Goal: Task Accomplishment & Management: Manage account settings

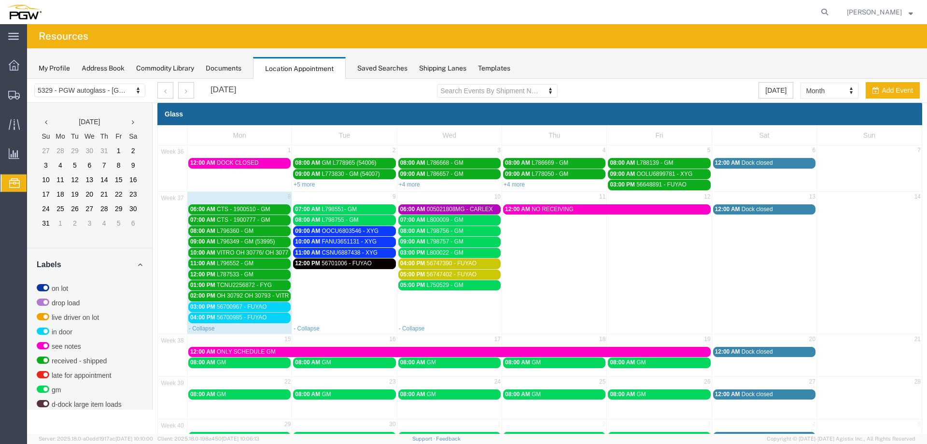
click at [253, 319] on span "56700985 - FUYAO" at bounding box center [242, 317] width 50 height 7
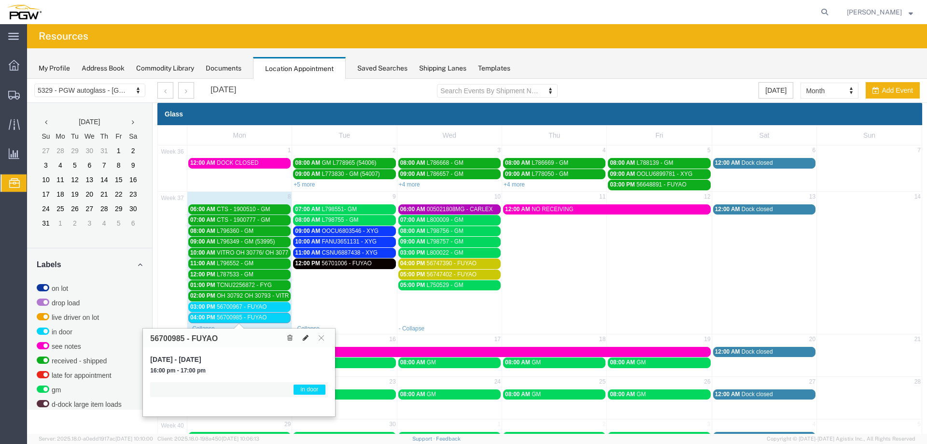
click at [306, 337] on icon at bounding box center [306, 337] width 6 height 7
select select "1"
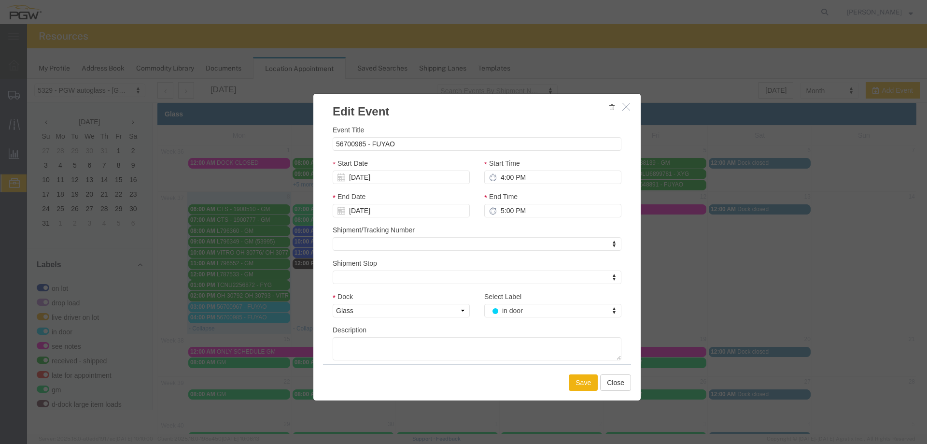
click at [503, 318] on div "Select Label in door Select Label Select Label on lot drop load live driver on …" at bounding box center [553, 307] width 152 height 33
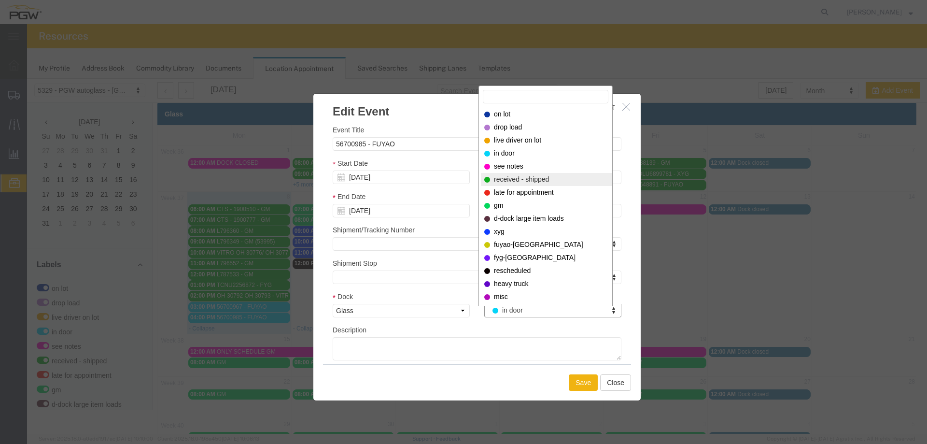
select select "200"
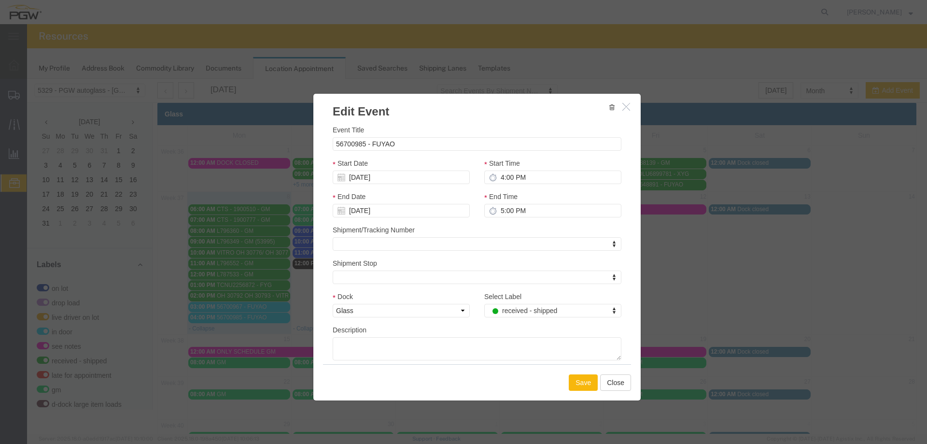
click at [579, 387] on button "Save" at bounding box center [583, 382] width 29 height 16
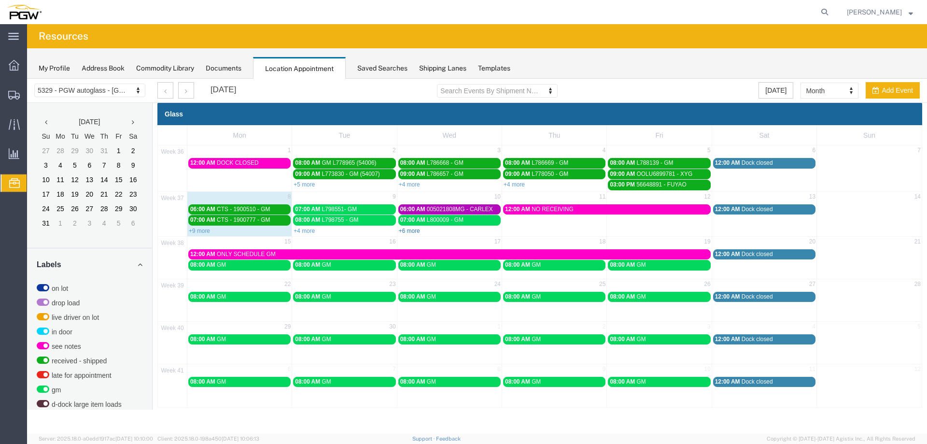
click at [405, 231] on link "+6 more" at bounding box center [409, 230] width 21 height 7
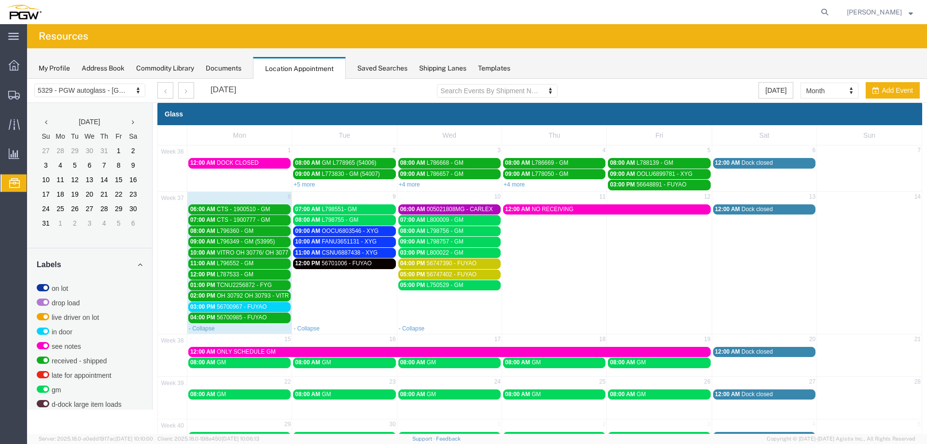
click at [241, 306] on span "56700967 - FUYAO" at bounding box center [242, 306] width 50 height 7
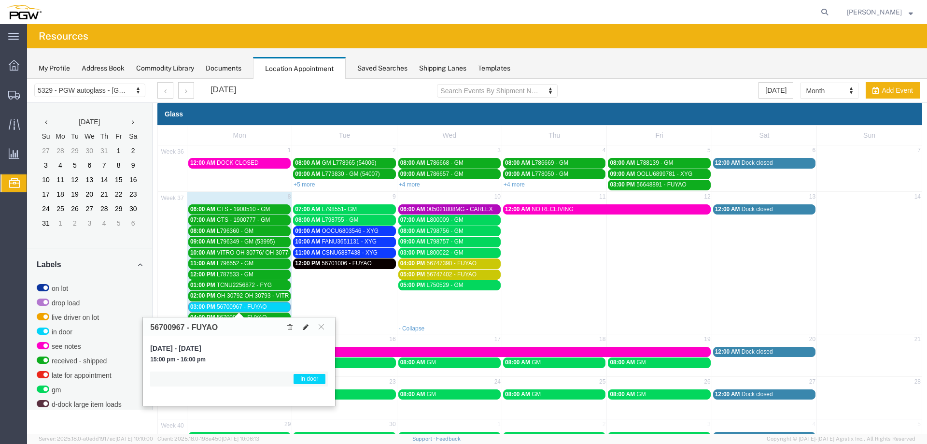
click at [304, 327] on icon at bounding box center [306, 326] width 6 height 7
select select "1"
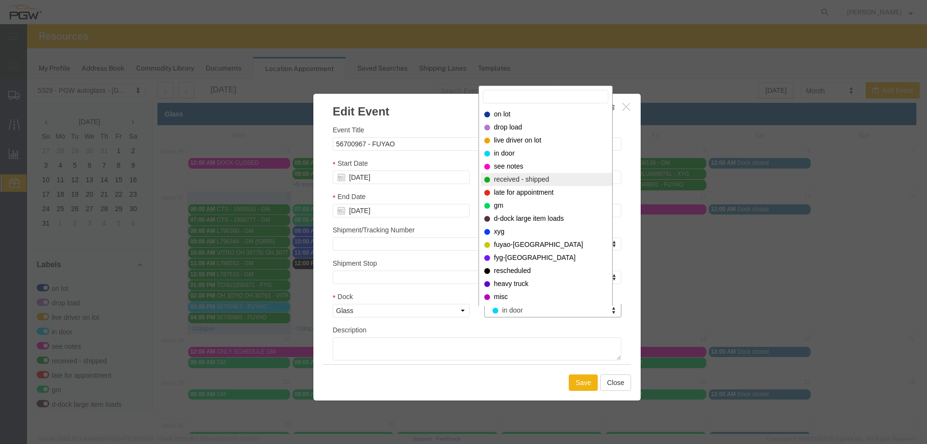
select select "200"
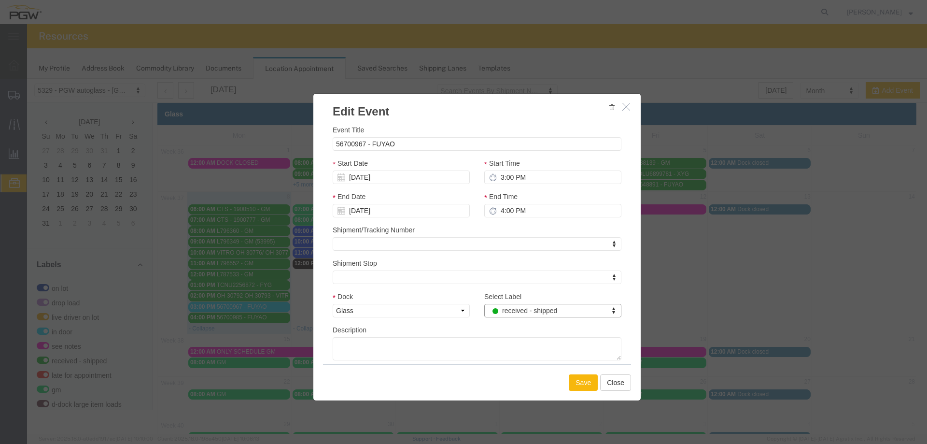
click at [581, 382] on button "Save" at bounding box center [583, 382] width 29 height 16
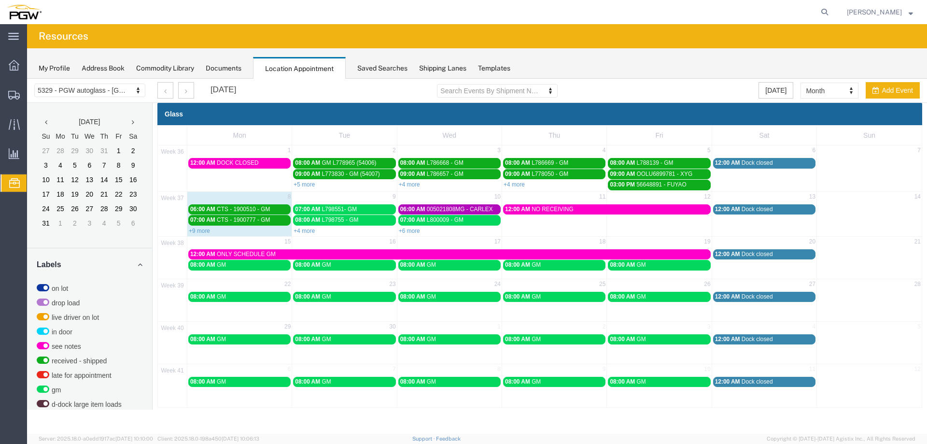
click at [407, 227] on div "+6 more" at bounding box center [449, 230] width 104 height 10
select select "1"
select select
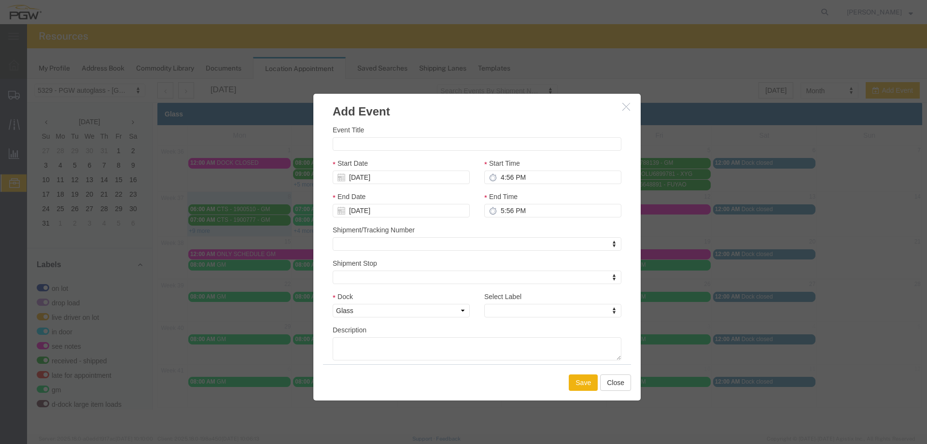
click at [621, 107] on button "button" at bounding box center [627, 107] width 12 height 12
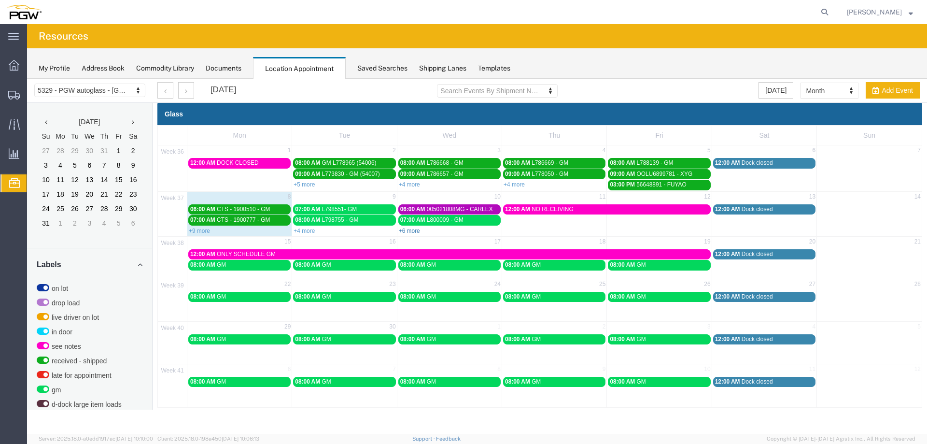
click at [417, 231] on link "+6 more" at bounding box center [409, 230] width 21 height 7
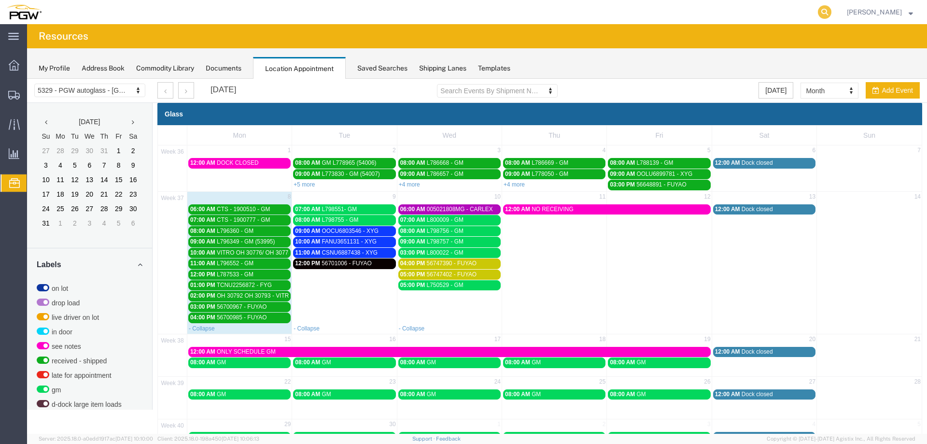
click at [831, 13] on icon at bounding box center [825, 12] width 14 height 14
paste input "668035"
type input "668035"
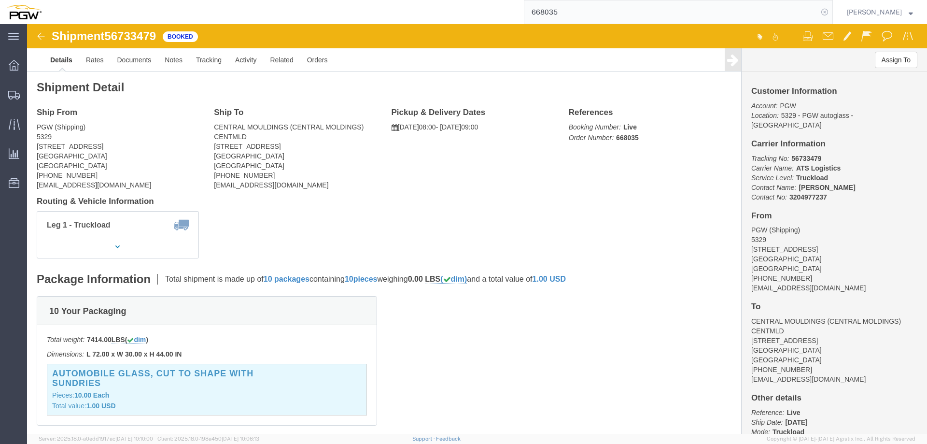
click at [831, 11] on icon at bounding box center [825, 12] width 14 height 14
click at [0, 0] on span "Location Appointment" at bounding box center [0, 0] width 0 height 0
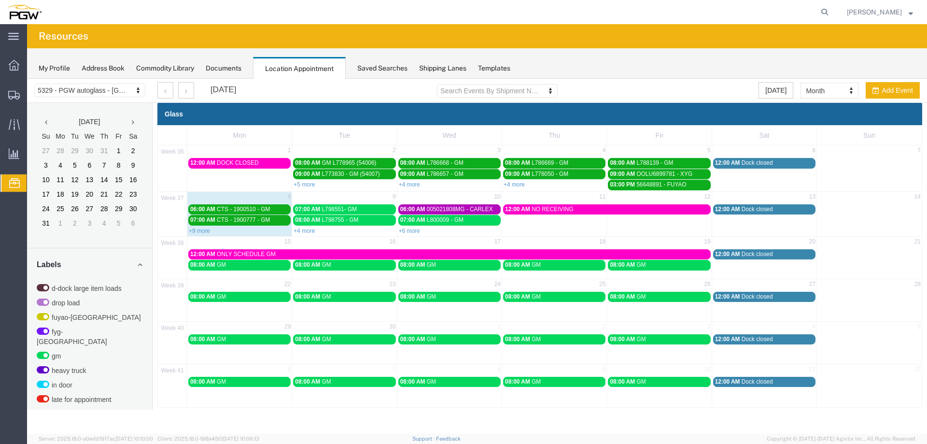
click at [404, 229] on link "+6 more" at bounding box center [409, 230] width 21 height 7
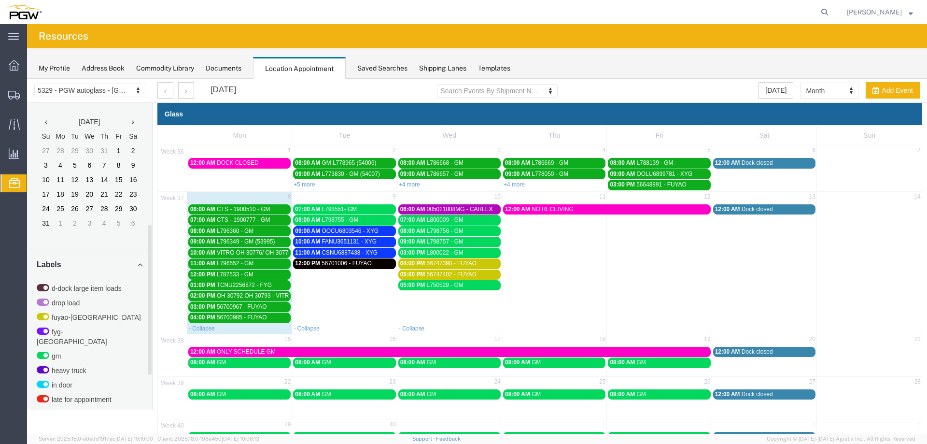
scroll to position [249, 0]
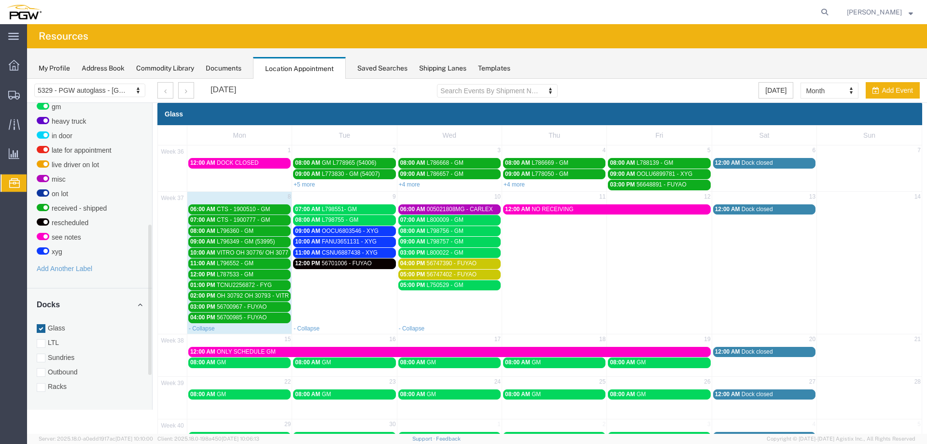
click at [56, 382] on div "Docks Glass LTL Sundries Outbound Racks" at bounding box center [89, 349] width 125 height 123
click at [57, 381] on label "Racks" at bounding box center [90, 386] width 106 height 10
click at [27, 79] on input "Racks" at bounding box center [27, 79] width 0 height 0
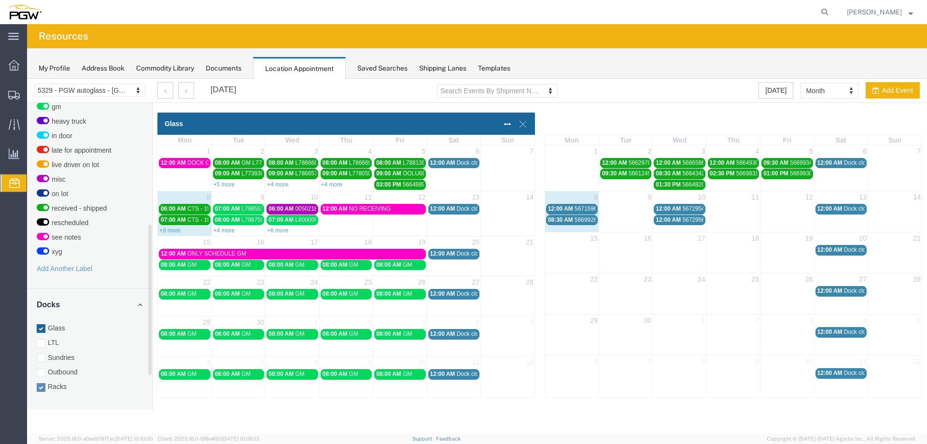
click at [557, 221] on span "08:30 AM" at bounding box center [560, 219] width 25 height 7
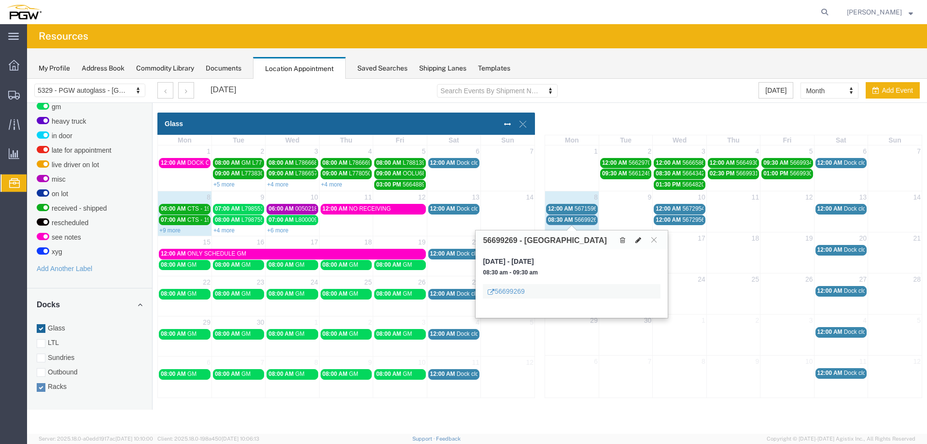
click at [637, 240] on icon at bounding box center [638, 240] width 6 height 7
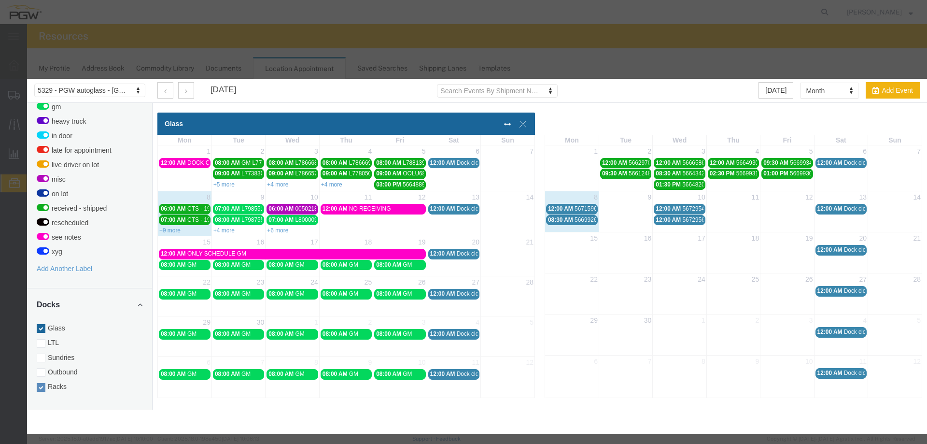
select select
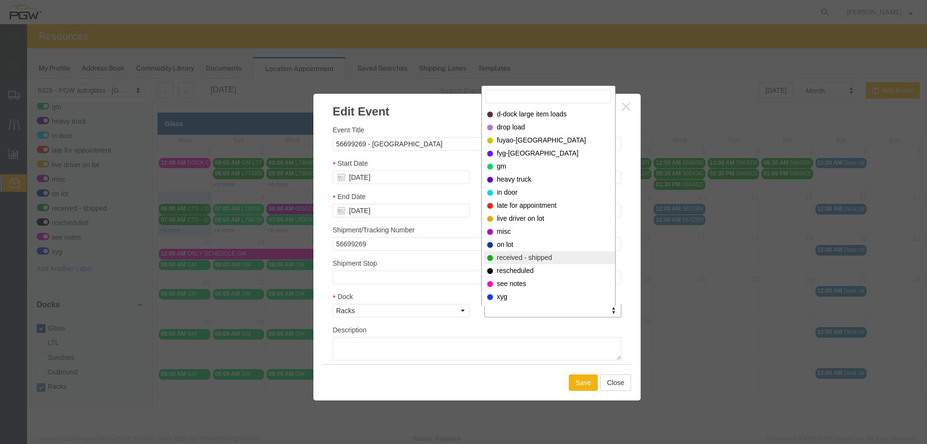
select select "200"
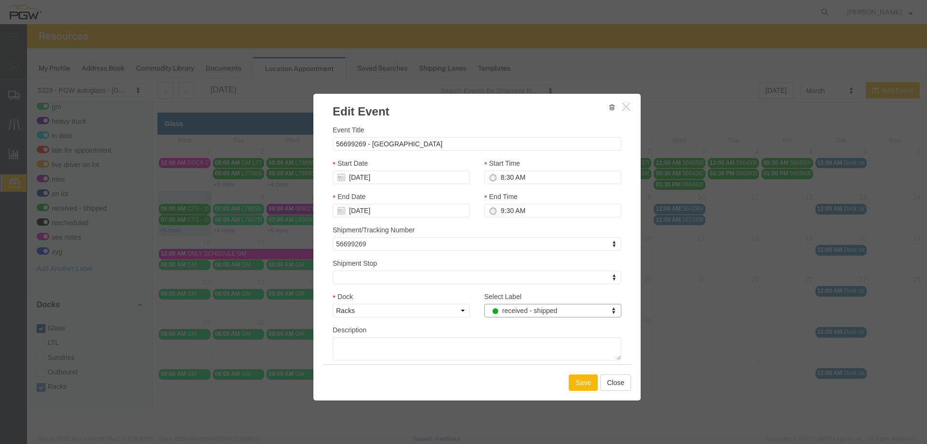
click at [574, 376] on button "Save" at bounding box center [583, 382] width 29 height 16
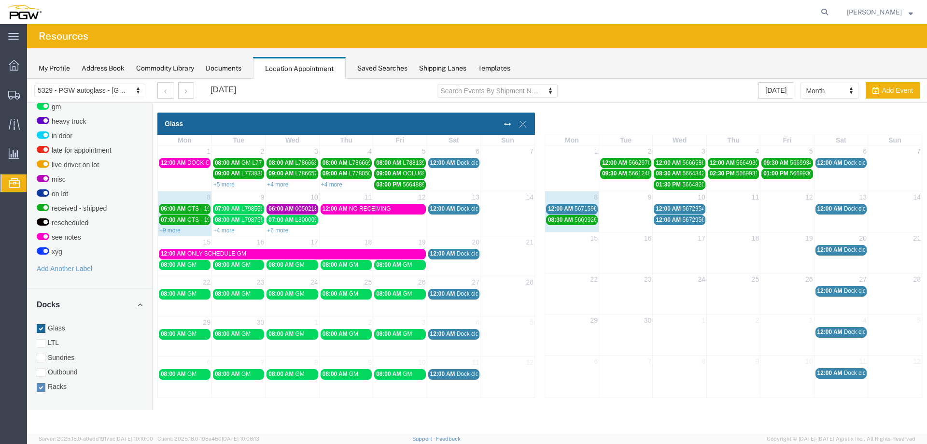
click at [592, 208] on span "56715967 - [GEOGRAPHIC_DATA] / [GEOGRAPHIC_DATA] / [GEOGRAPHIC_DATA]" at bounding box center [685, 208] width 220 height 7
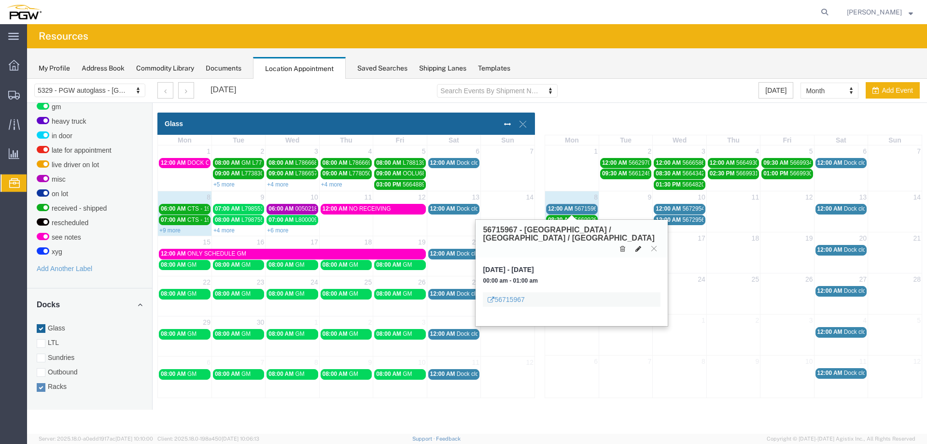
click at [640, 245] on button at bounding box center [638, 248] width 14 height 10
select select "100"
select select "3"
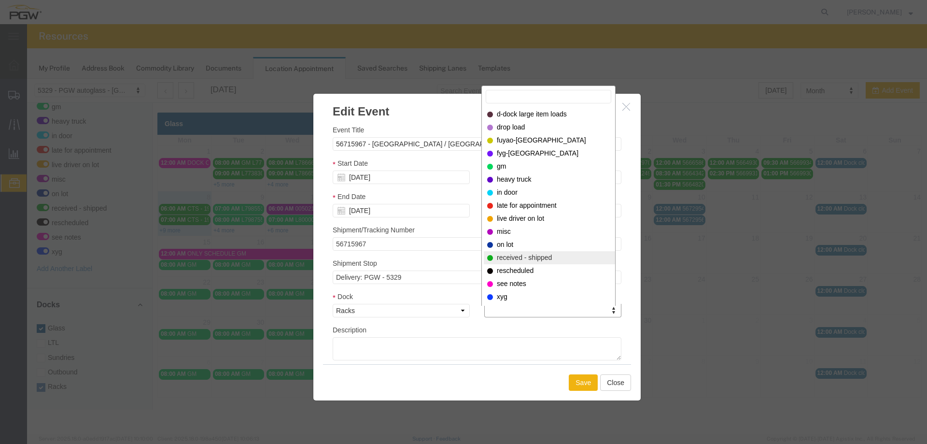
select select "200"
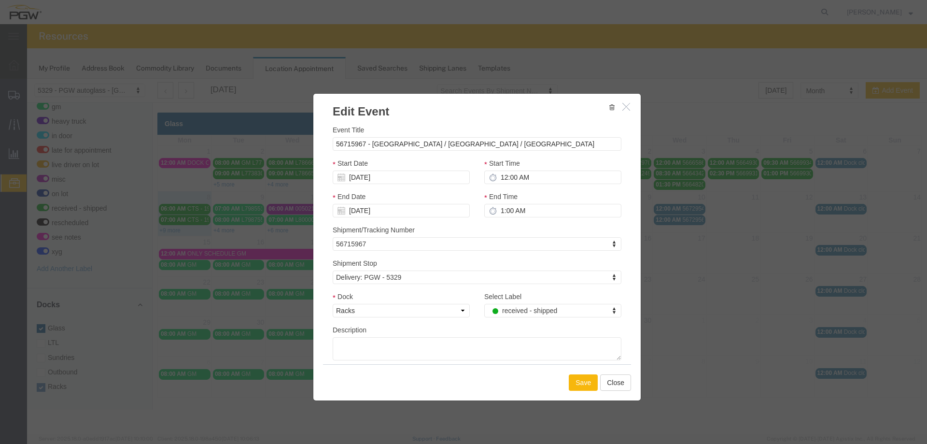
click at [588, 379] on button "Save" at bounding box center [583, 382] width 29 height 16
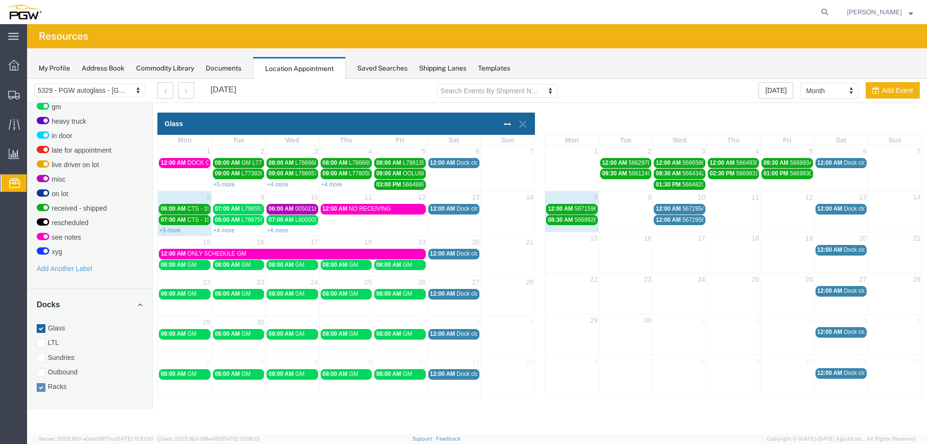
click at [680, 209] on span "12:00 AM" at bounding box center [668, 208] width 25 height 7
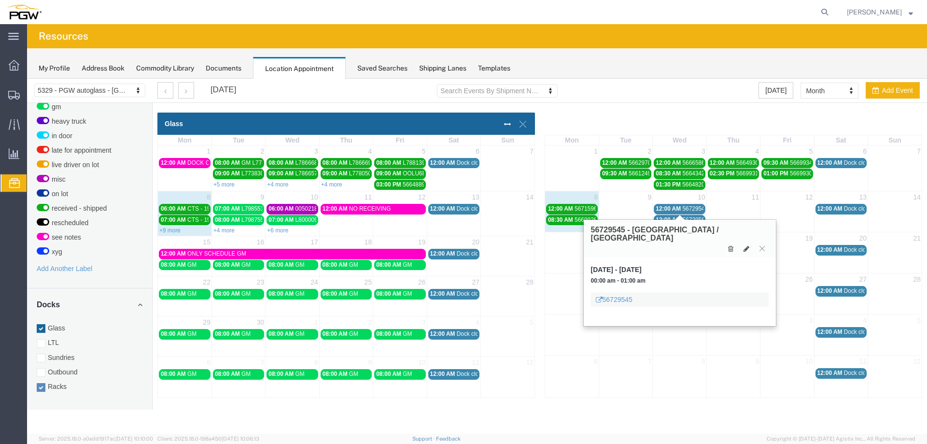
click at [680, 209] on span "12:00 AM" at bounding box center [668, 208] width 25 height 7
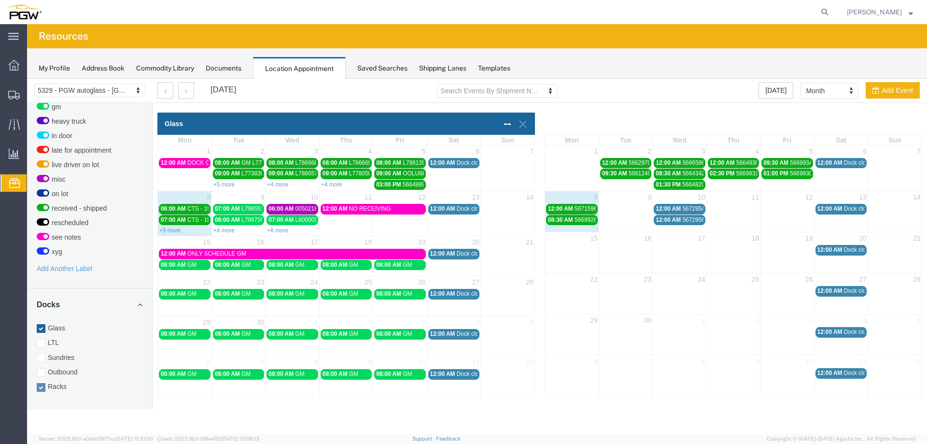
click at [682, 221] on div "12:00 AM 56729569 - Dothan / [PERSON_NAME]" at bounding box center [679, 219] width 47 height 7
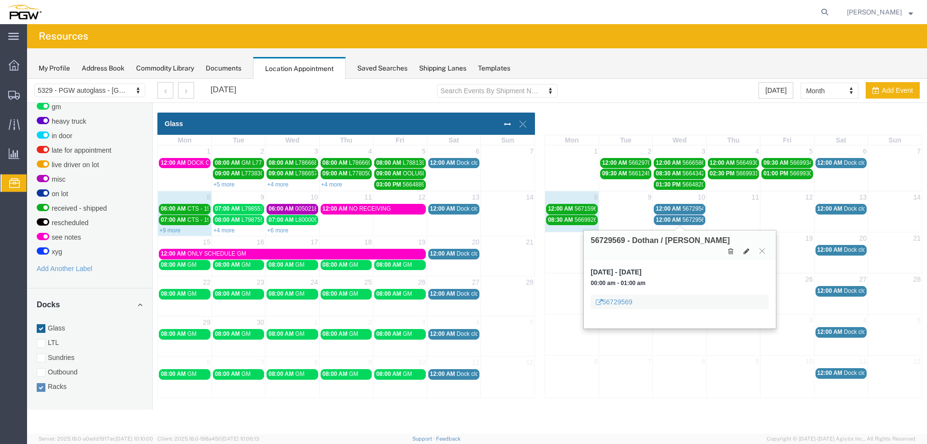
click at [682, 219] on div "12:00 AM 56729569 - Dothan / [PERSON_NAME]" at bounding box center [679, 219] width 47 height 7
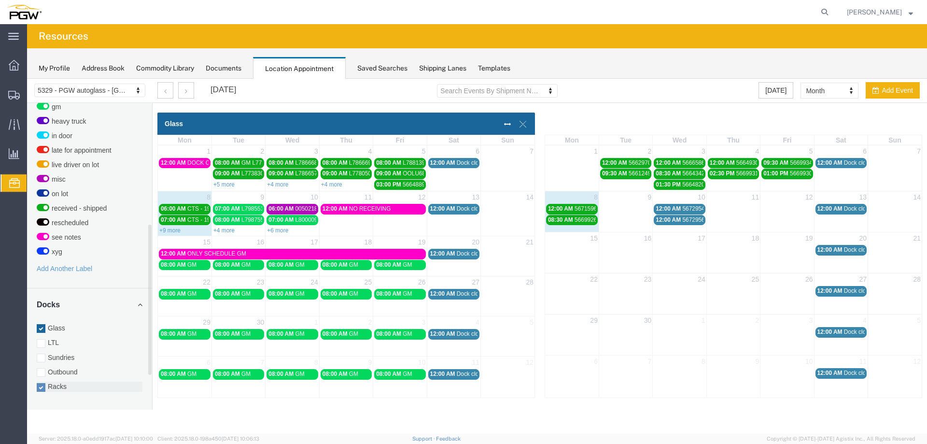
click at [62, 381] on label "Racks" at bounding box center [90, 386] width 106 height 10
click at [27, 79] on input "Racks" at bounding box center [27, 79] width 0 height 0
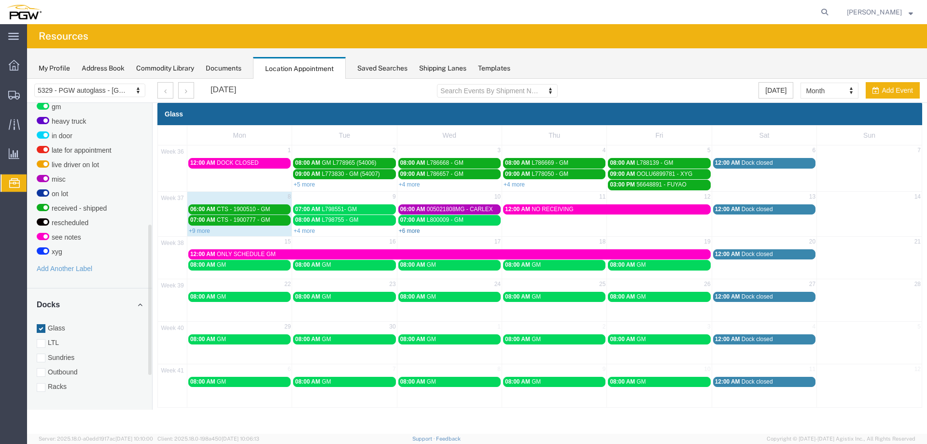
click at [407, 231] on link "+6 more" at bounding box center [409, 230] width 21 height 7
